Goal: Navigation & Orientation: Find specific page/section

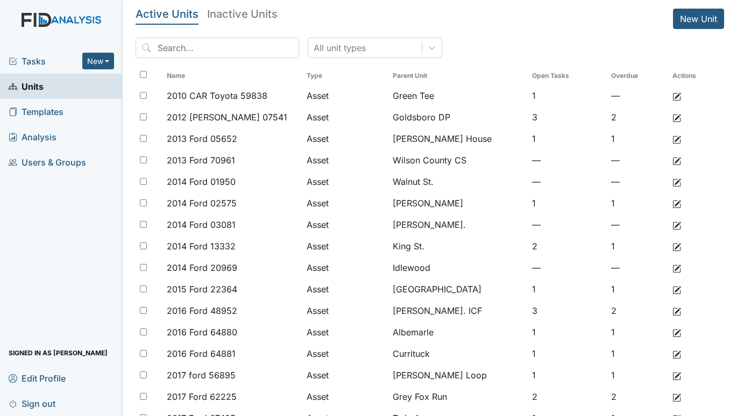
click at [37, 55] on span "Tasks" at bounding box center [46, 61] width 74 height 13
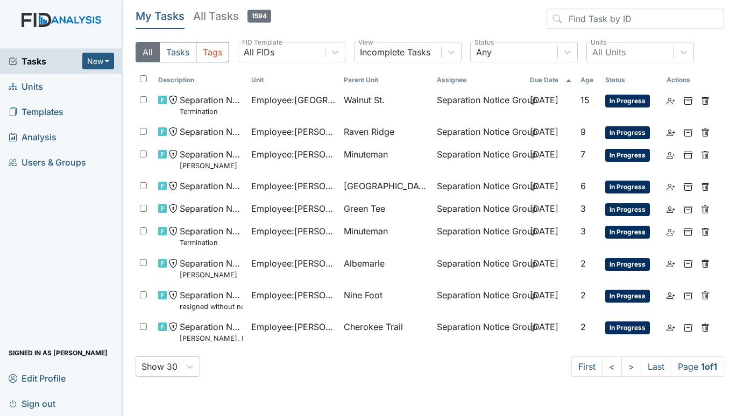
click at [16, 88] on icon at bounding box center [13, 86] width 9 height 9
